Goal: Navigation & Orientation: Find specific page/section

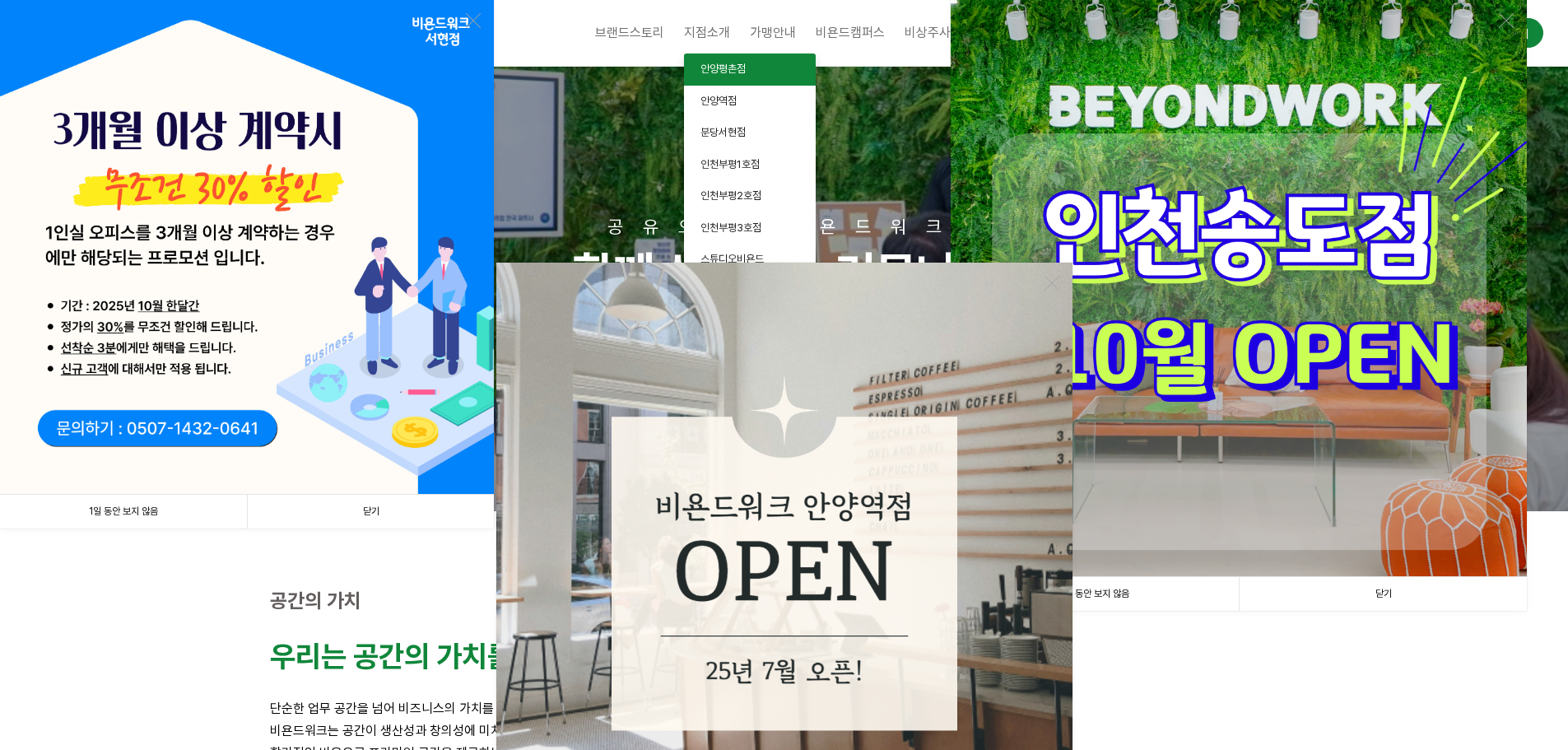
click at [725, 69] on span "안양평촌점" at bounding box center [723, 69] width 46 height 13
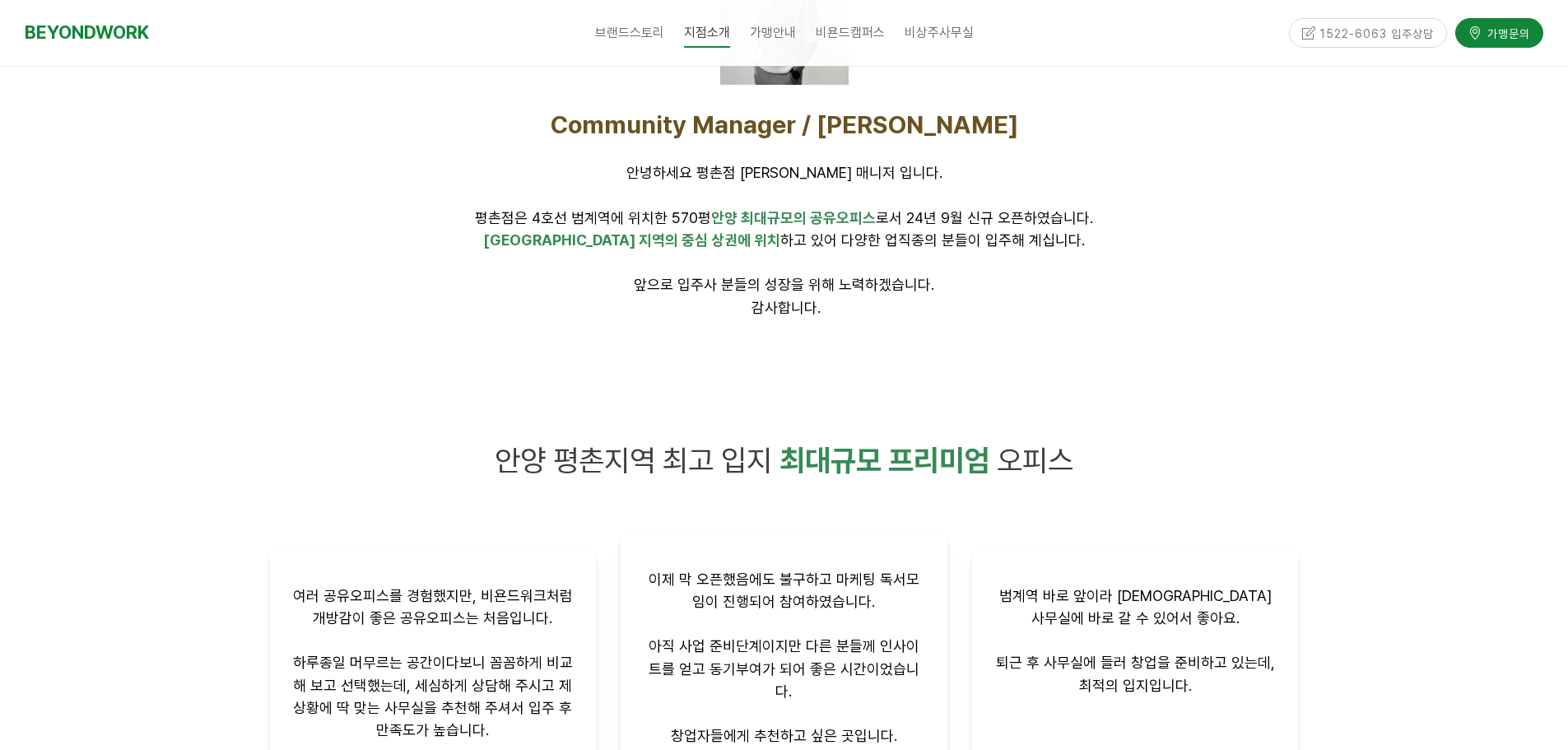
scroll to position [1070, 0]
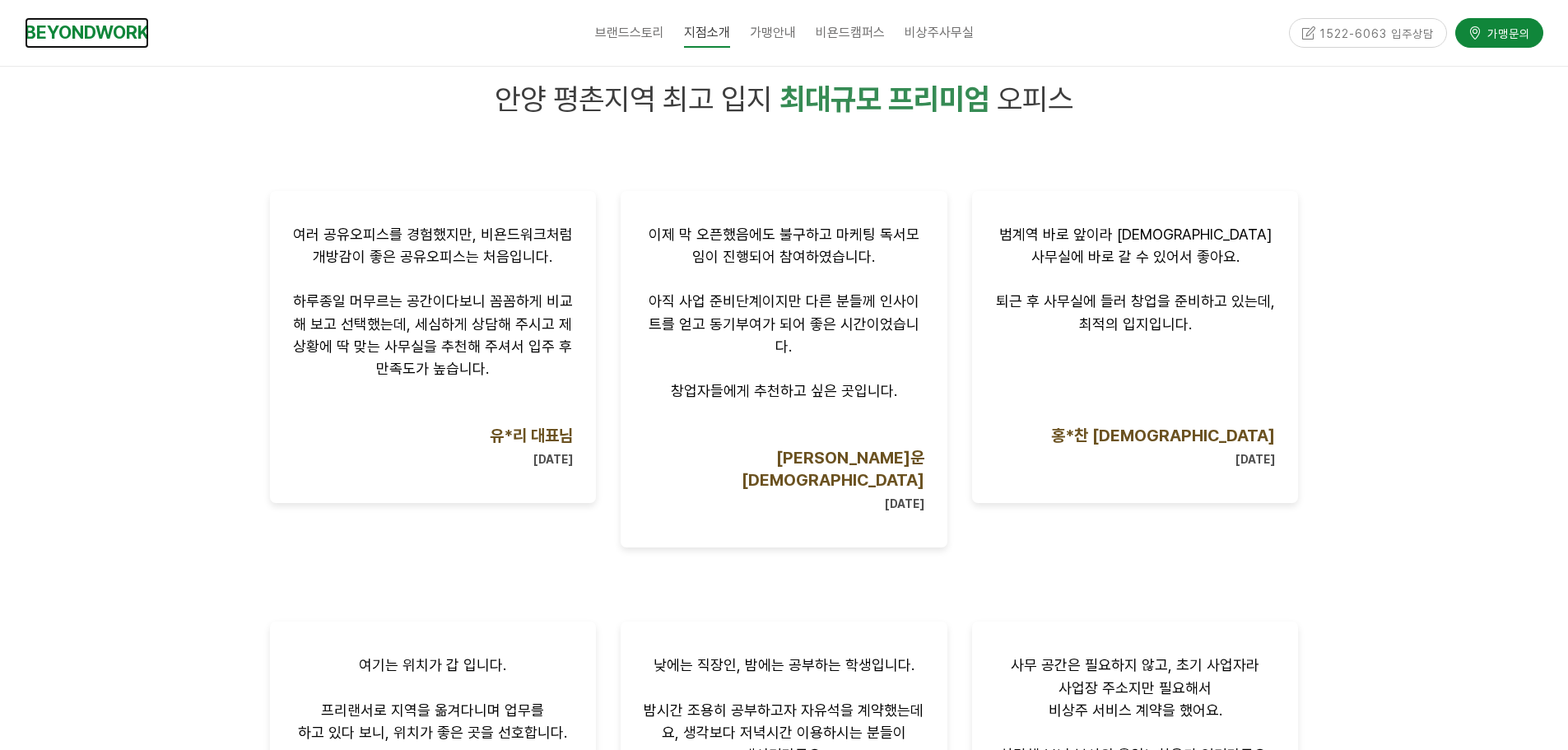
click at [104, 20] on link "BEYONDWORK" at bounding box center [87, 32] width 124 height 30
